Goal: Use online tool/utility: Utilize a website feature to perform a specific function

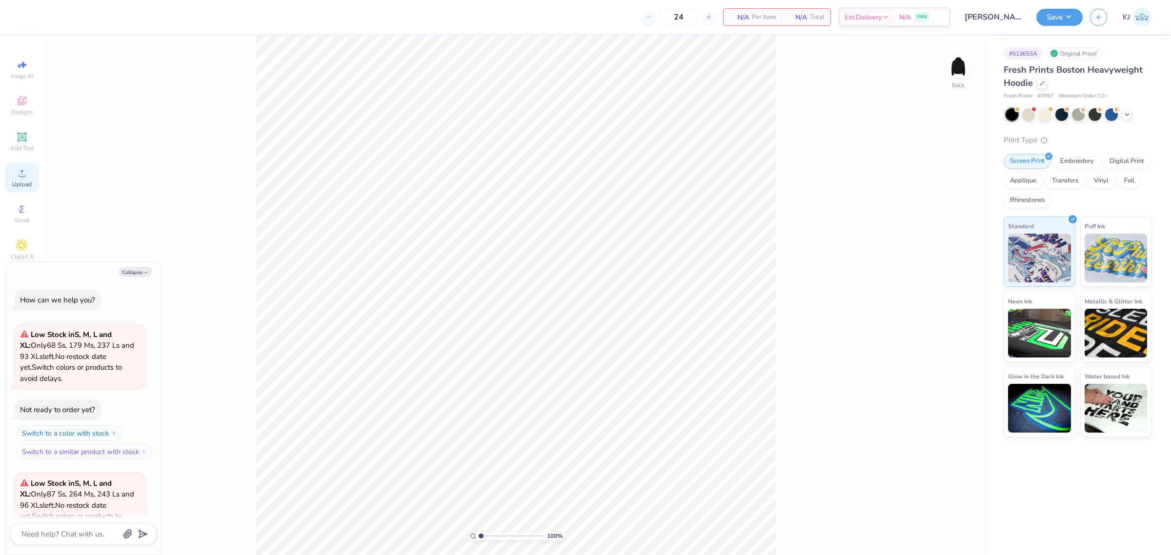
scroll to position [98, 0]
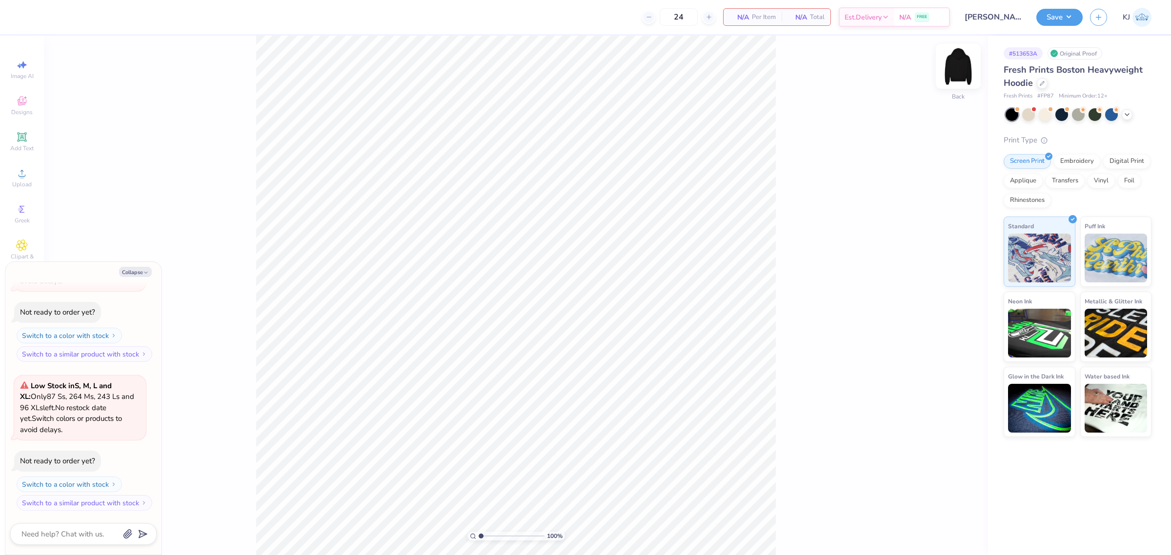
click at [953, 71] on img at bounding box center [958, 66] width 39 height 39
click at [22, 176] on circle at bounding box center [21, 176] width 5 height 5
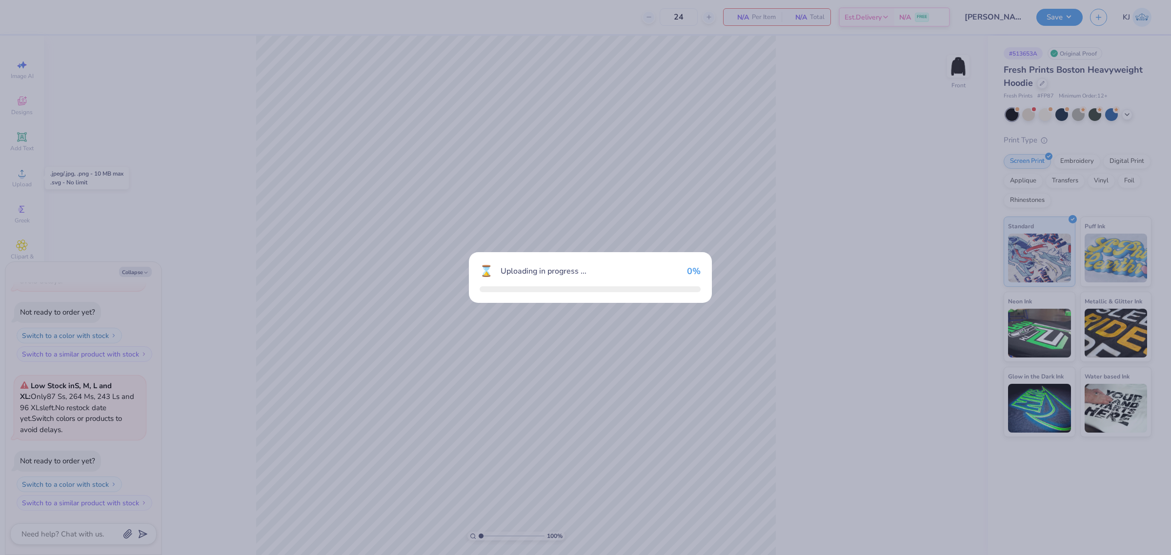
type textarea "x"
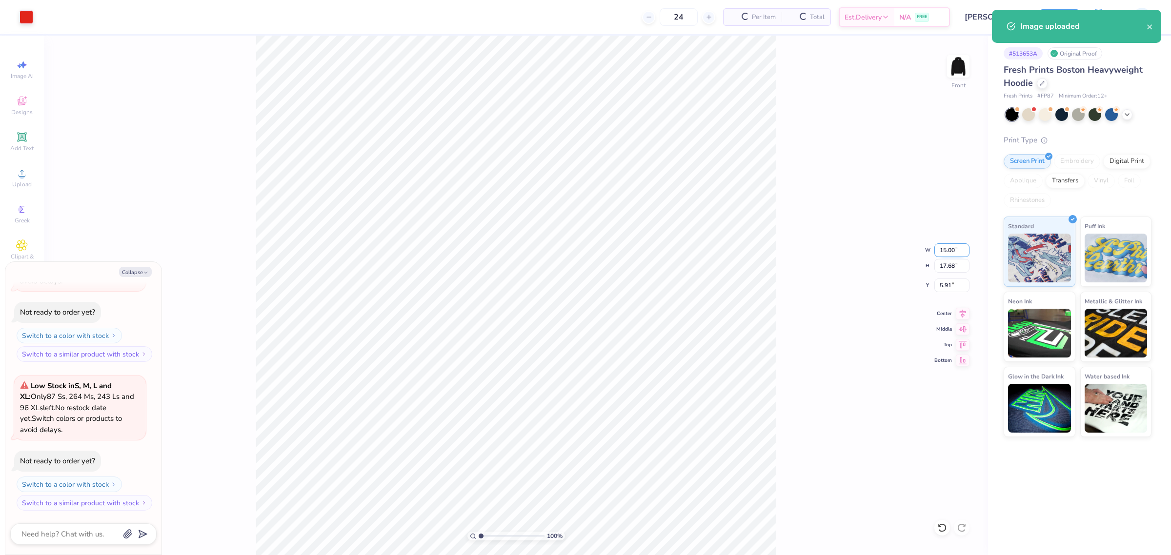
click at [940, 245] on input "15.00" at bounding box center [951, 251] width 35 height 14
type input "12"
type textarea "x"
type input "12.00"
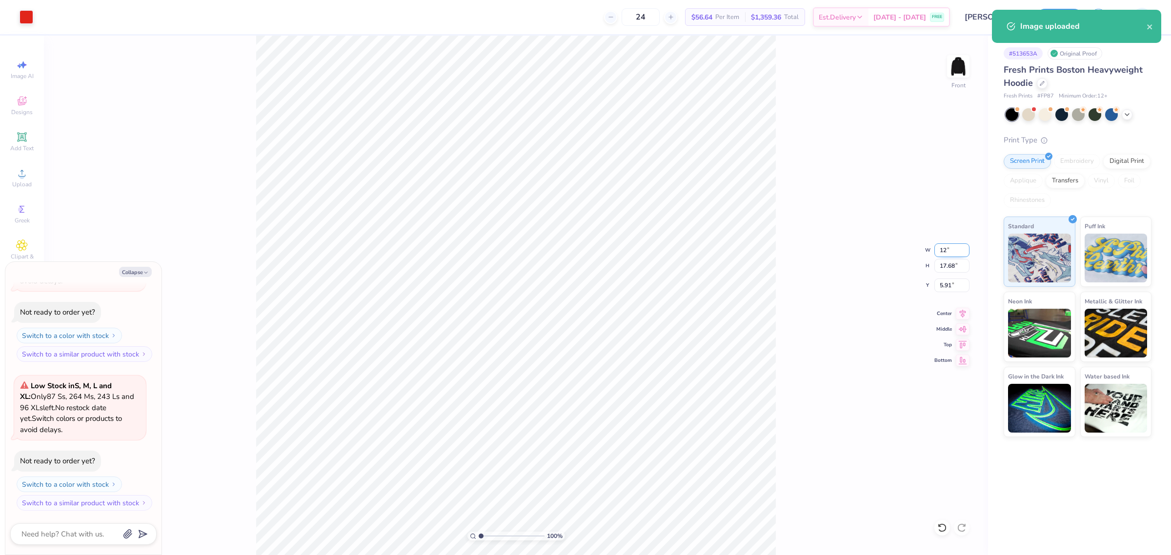
type input "14.14"
type input "7.68"
click at [935, 279] on div "100 % Front W 12.00 12.00 " H 14.14 14.14 " Y 7.68 7.68 " Center Middle Top Bot…" at bounding box center [516, 296] width 944 height 520
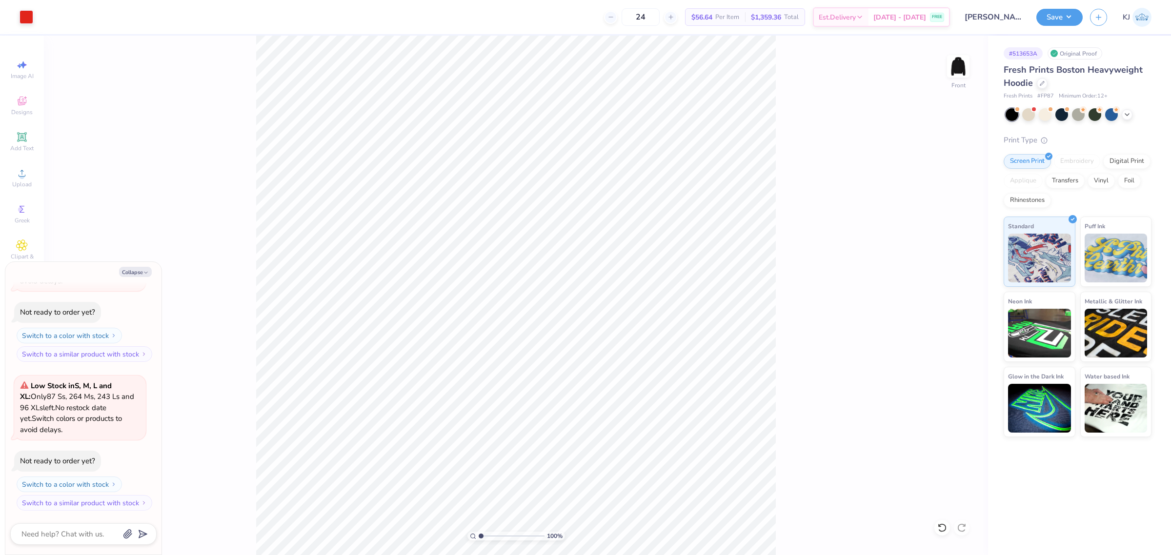
type textarea "x"
click at [947, 287] on input "7.68" at bounding box center [951, 286] width 35 height 14
type input "6"
type textarea "x"
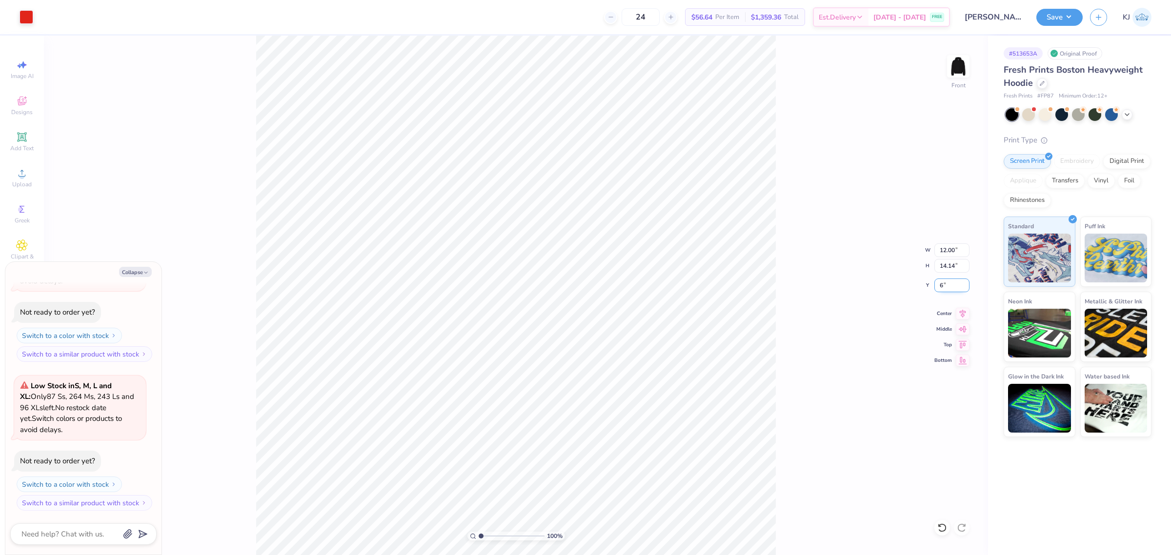
type input "6.00"
click at [20, 175] on circle at bounding box center [21, 176] width 5 height 5
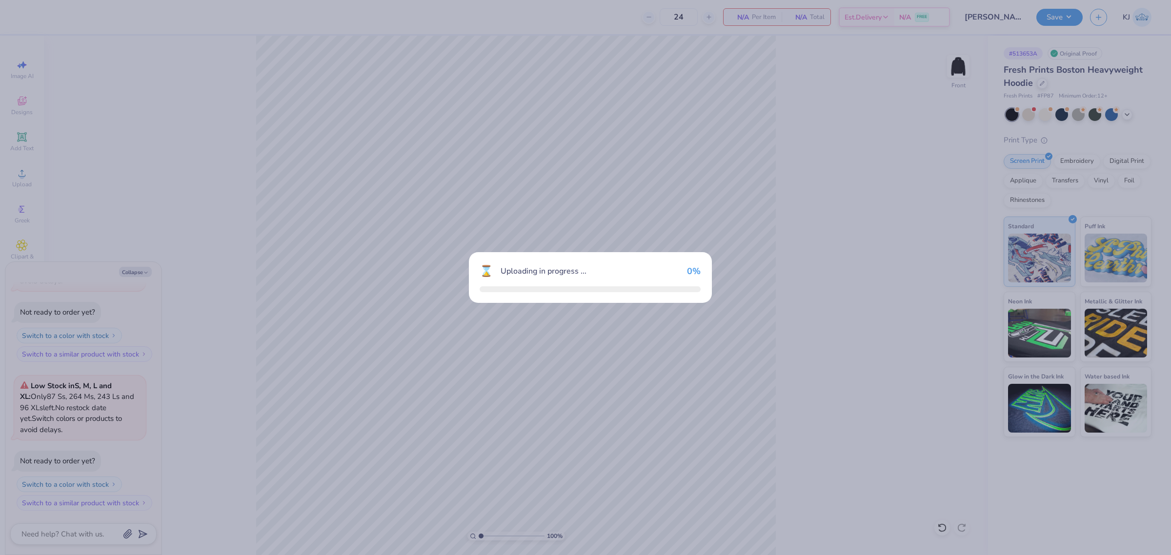
type textarea "x"
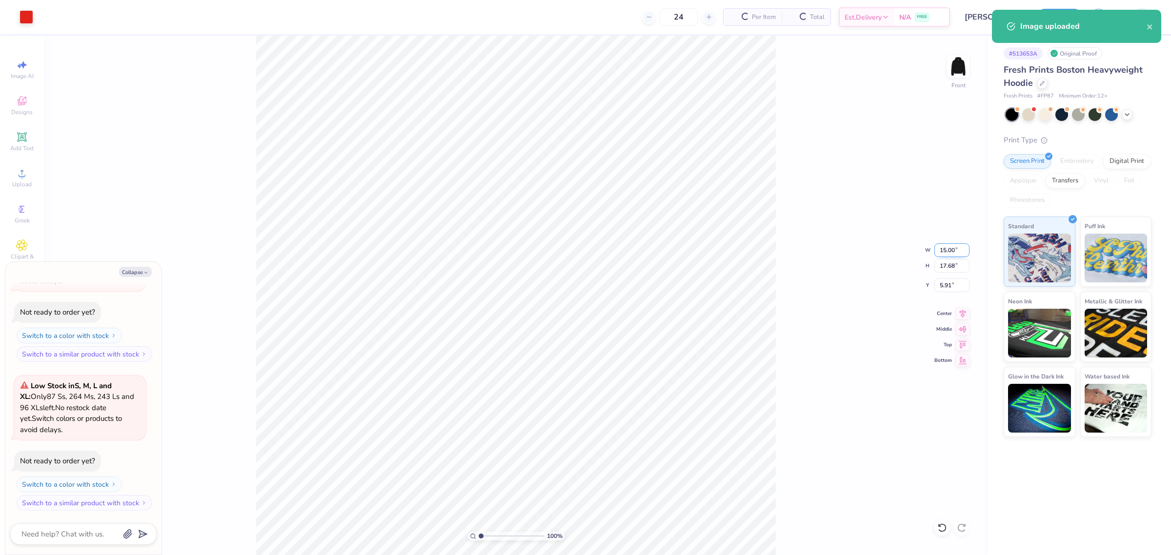
click at [944, 250] on input "15.00" at bounding box center [951, 251] width 35 height 14
type input "11"
type textarea "x"
type input "11.00"
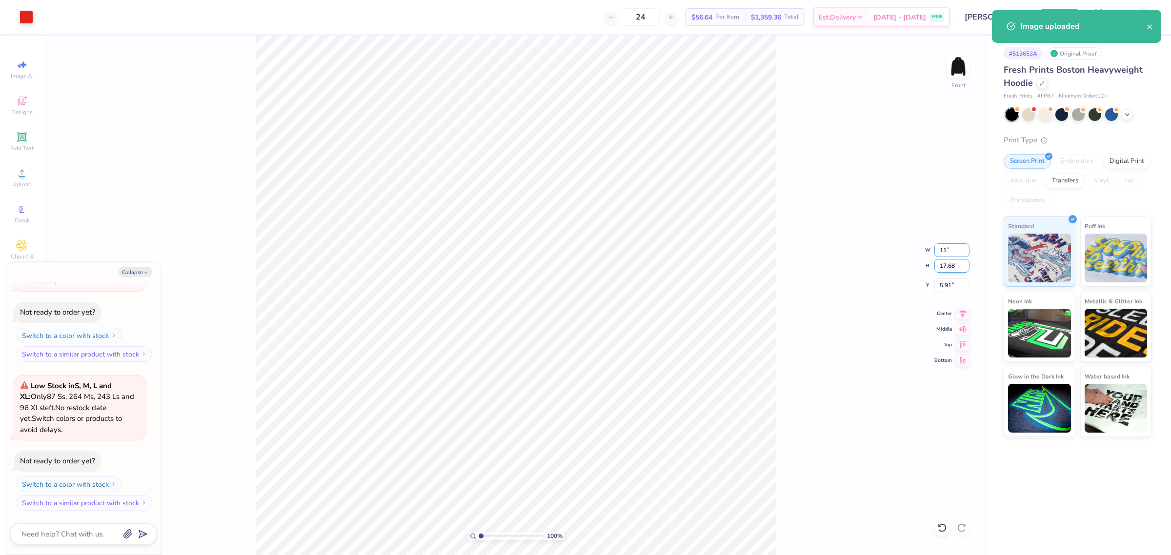
type input "12.96"
click at [946, 288] on input "8.27" at bounding box center [951, 286] width 35 height 14
type input "6"
type textarea "x"
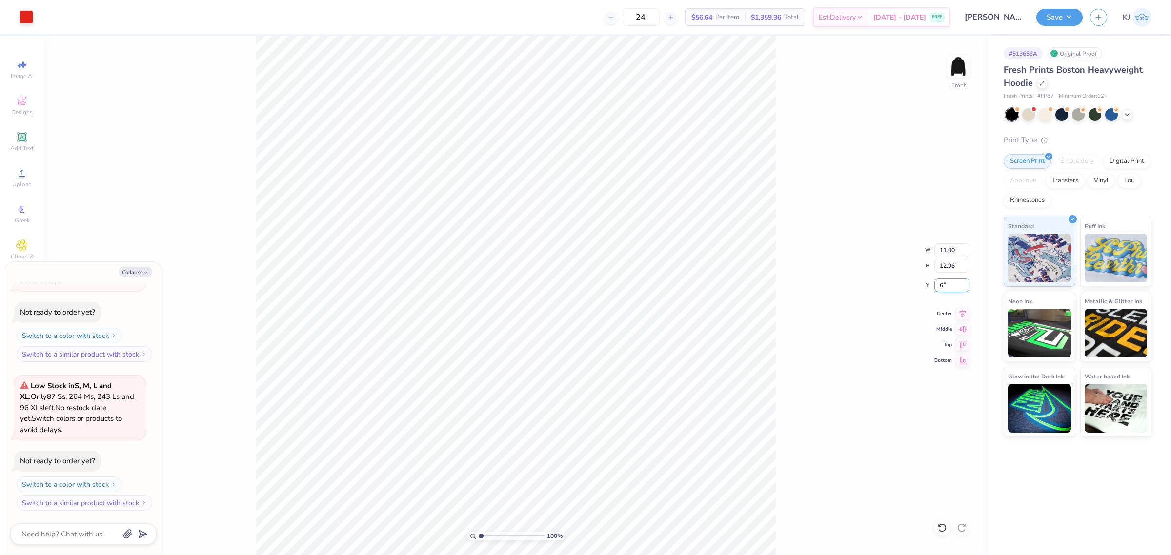
type input "6.00"
click at [1073, 20] on button "Save" at bounding box center [1059, 15] width 46 height 17
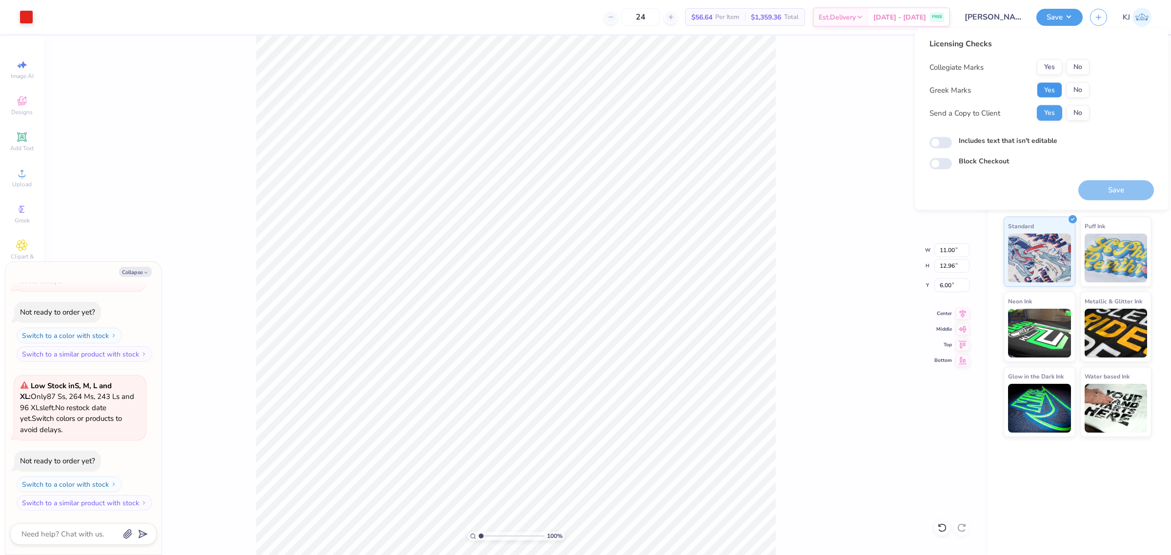
click at [1053, 88] on button "Yes" at bounding box center [1049, 90] width 25 height 16
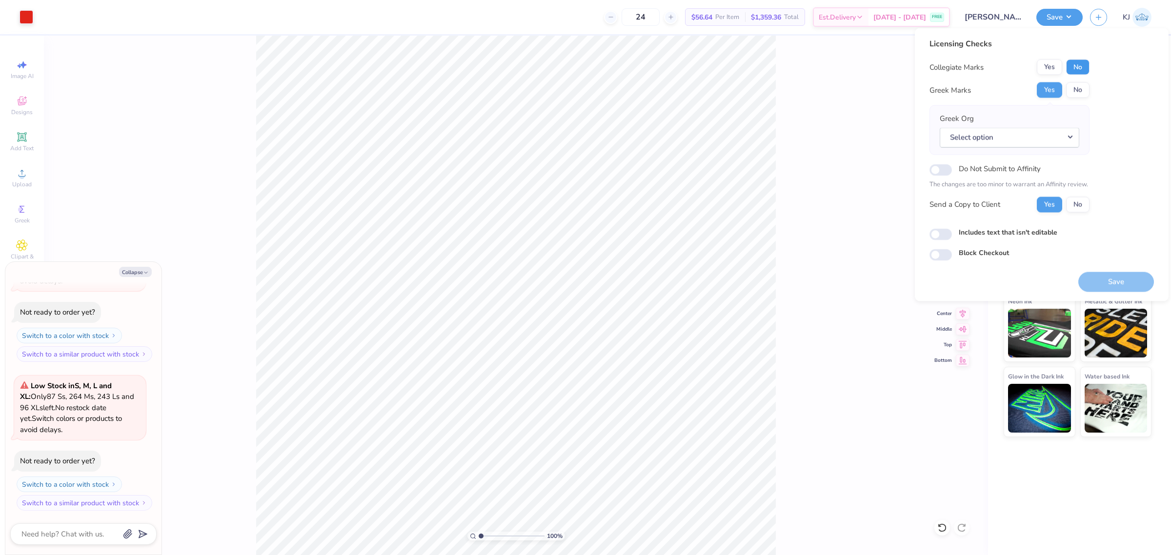
click at [1072, 65] on button "No" at bounding box center [1077, 68] width 23 height 16
click at [996, 140] on button "Select option" at bounding box center [1010, 137] width 140 height 20
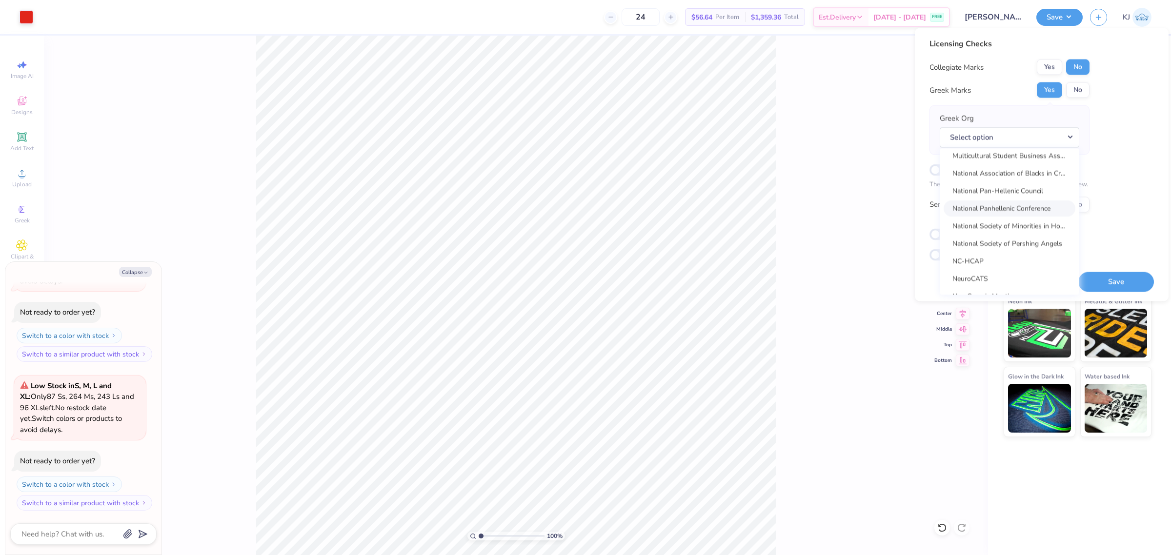
click at [1004, 202] on link "National Panhellenic Conference" at bounding box center [1010, 209] width 132 height 16
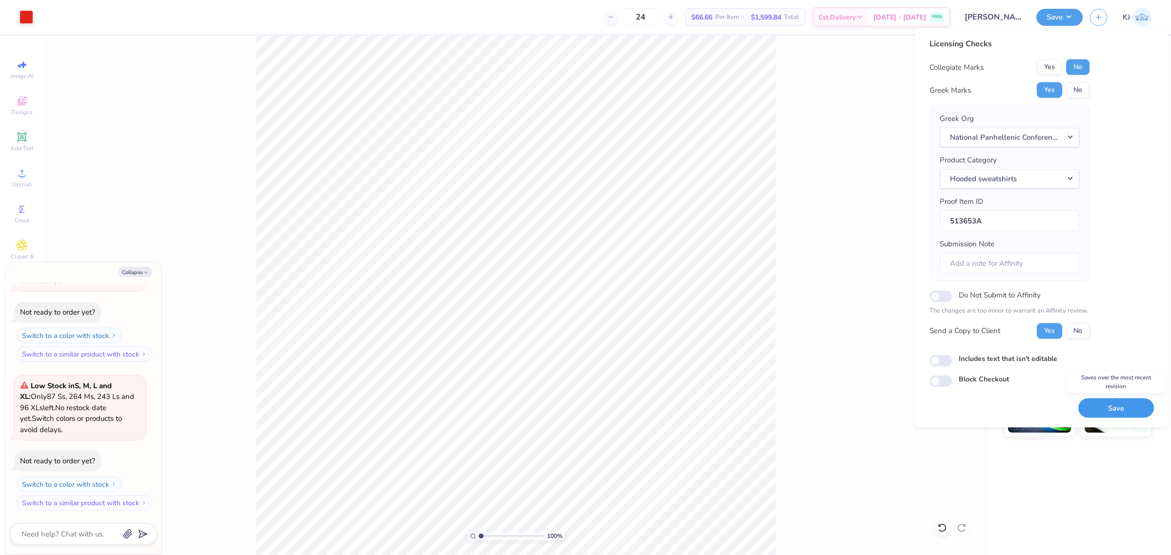
click at [1107, 411] on button "Save" at bounding box center [1116, 408] width 76 height 20
type textarea "x"
